Goal: Task Accomplishment & Management: Use online tool/utility

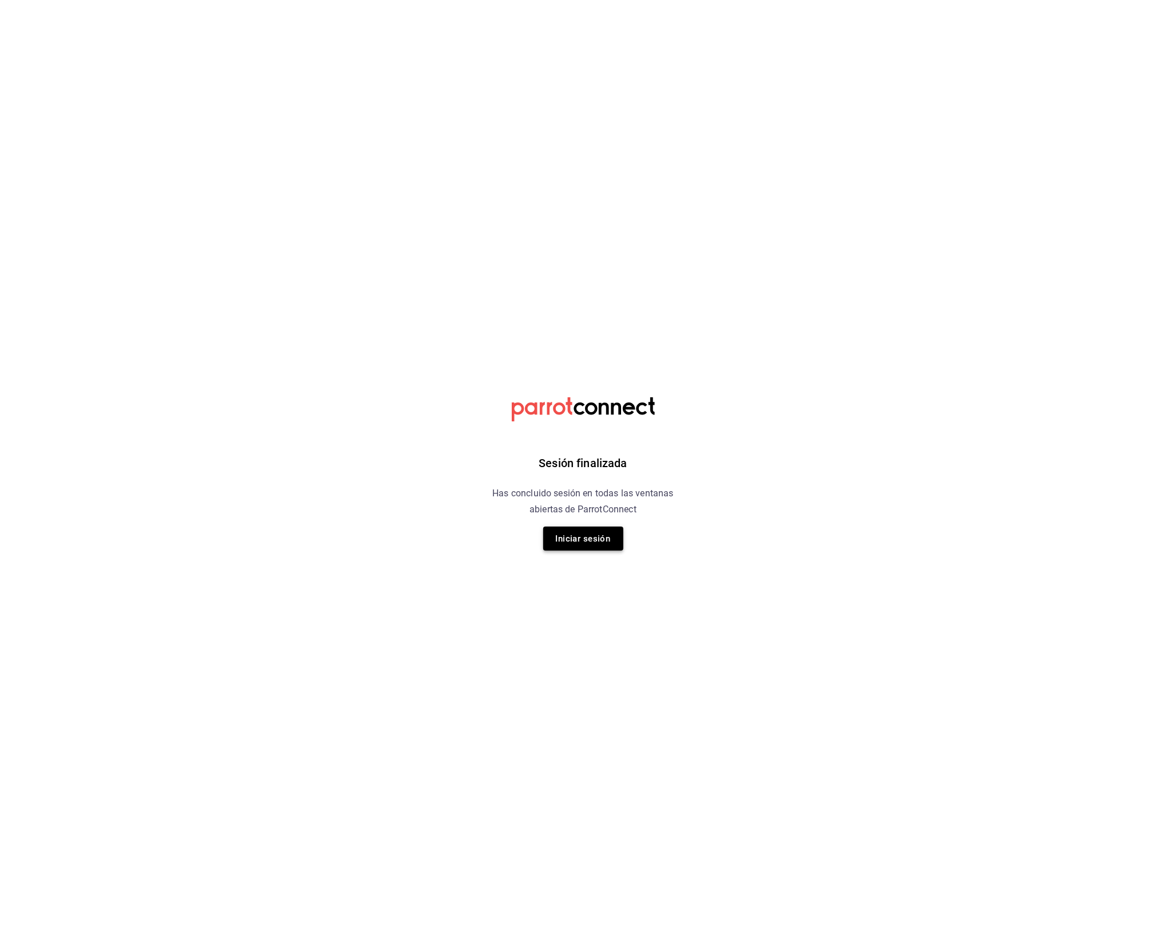
click at [580, 536] on button "Iniciar sesión" at bounding box center [583, 539] width 80 height 24
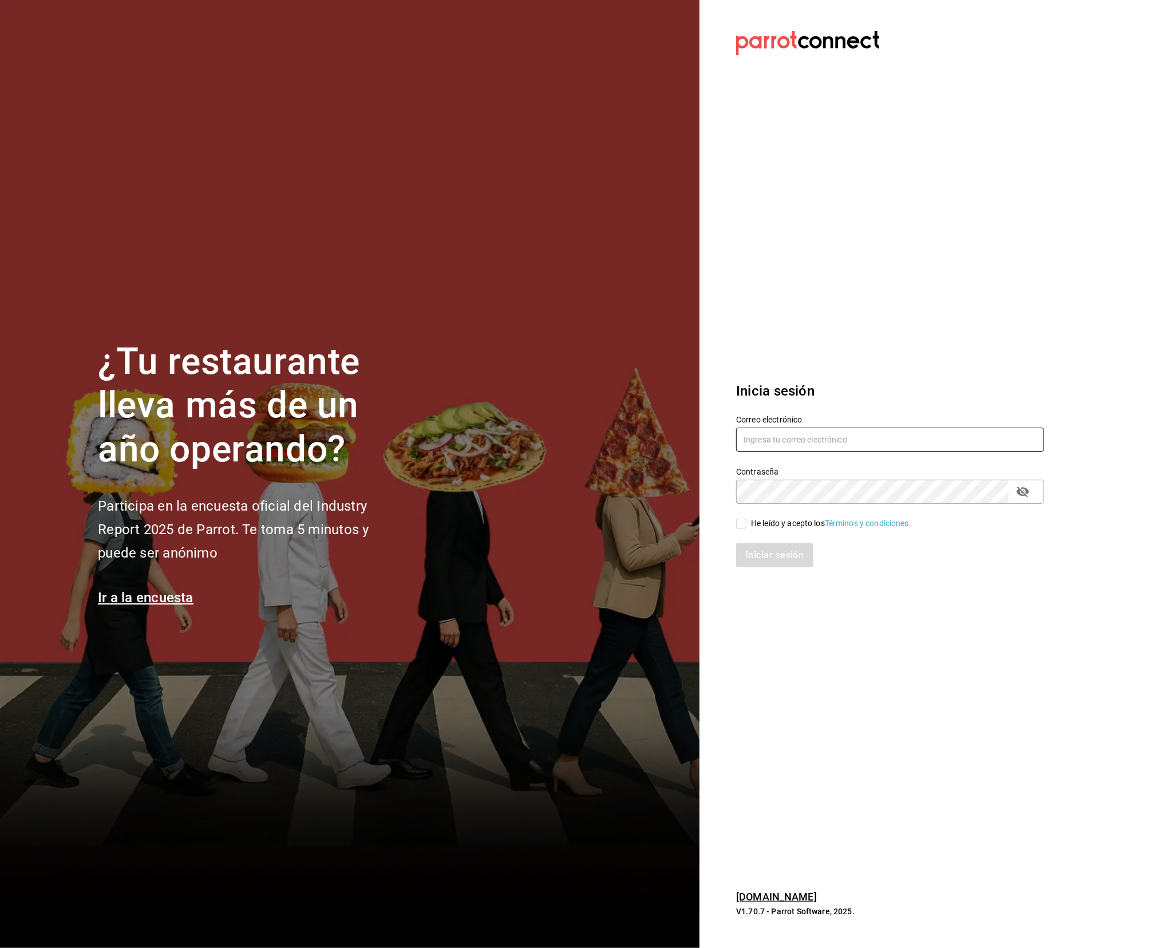
type input "[EMAIL_ADDRESS][DOMAIN_NAME]"
click at [751, 517] on div "He leído y acepto los Términos y condiciones." at bounding box center [831, 523] width 160 height 12
click at [746, 518] on input "He leído y acepto los Términos y condiciones." at bounding box center [741, 523] width 10 height 10
checkbox input "true"
click at [774, 554] on button "Iniciar sesión" at bounding box center [774, 555] width 77 height 24
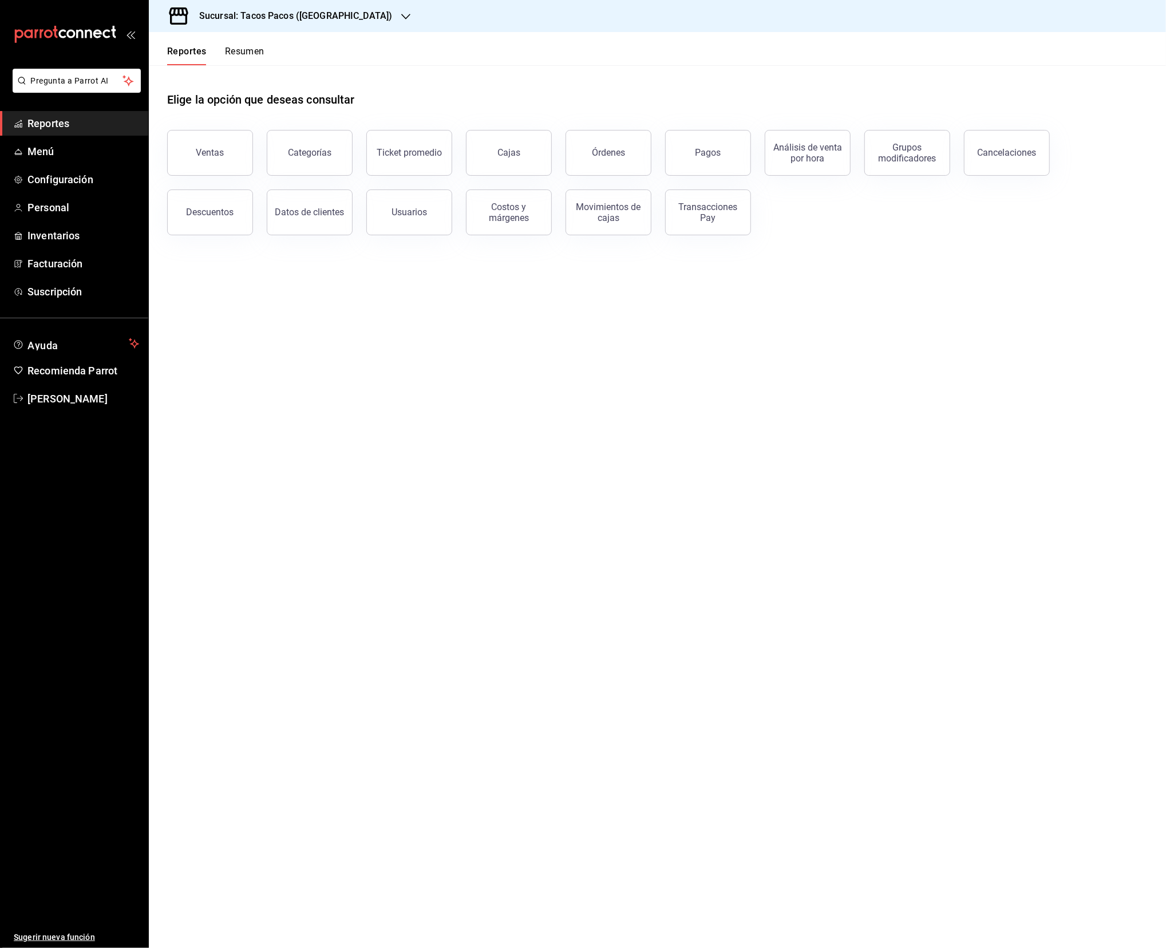
click at [314, 26] on div "Sucursal: Tacos Pacos (Barragan)" at bounding box center [286, 16] width 257 height 32
